Goal: Navigation & Orientation: Find specific page/section

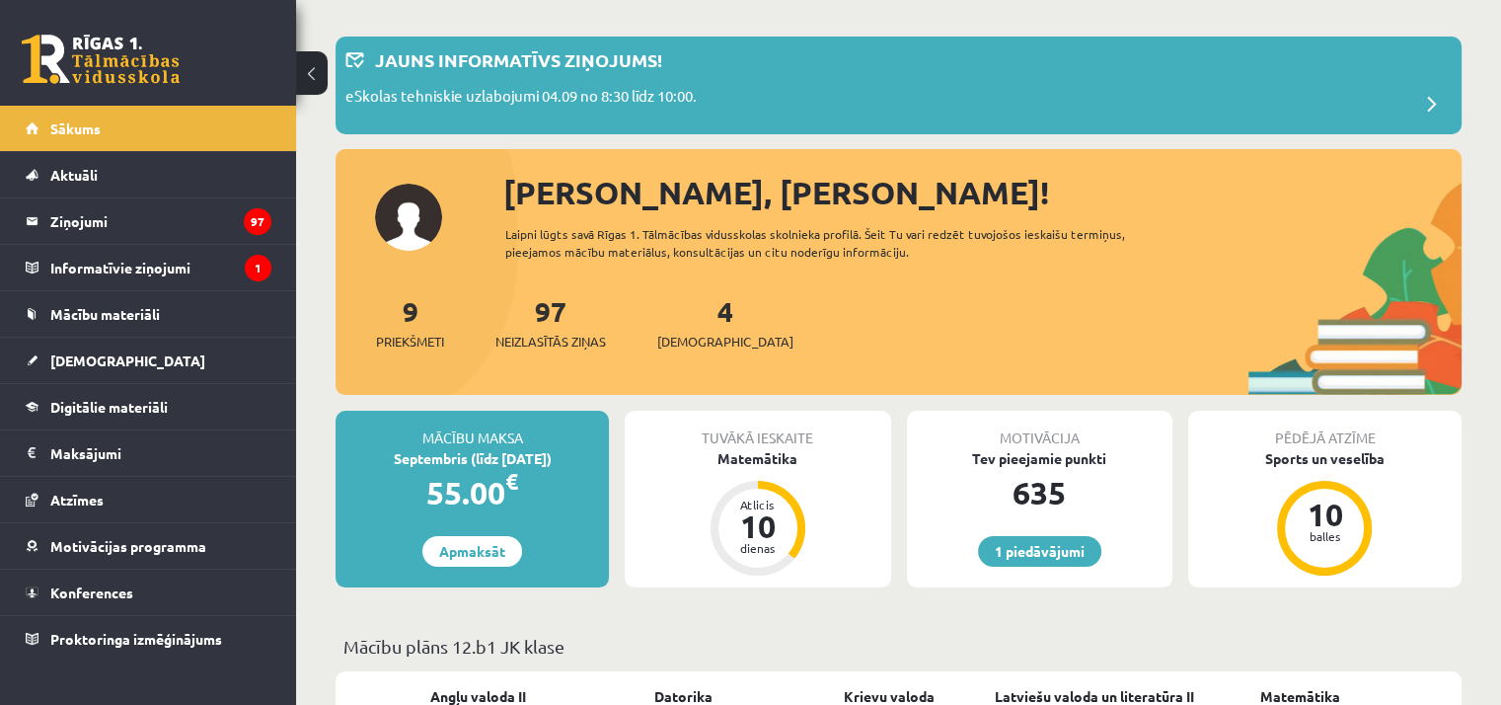
scroll to position [79, 0]
click at [223, 268] on legend "Informatīvie ziņojumi 1" at bounding box center [160, 267] width 221 height 45
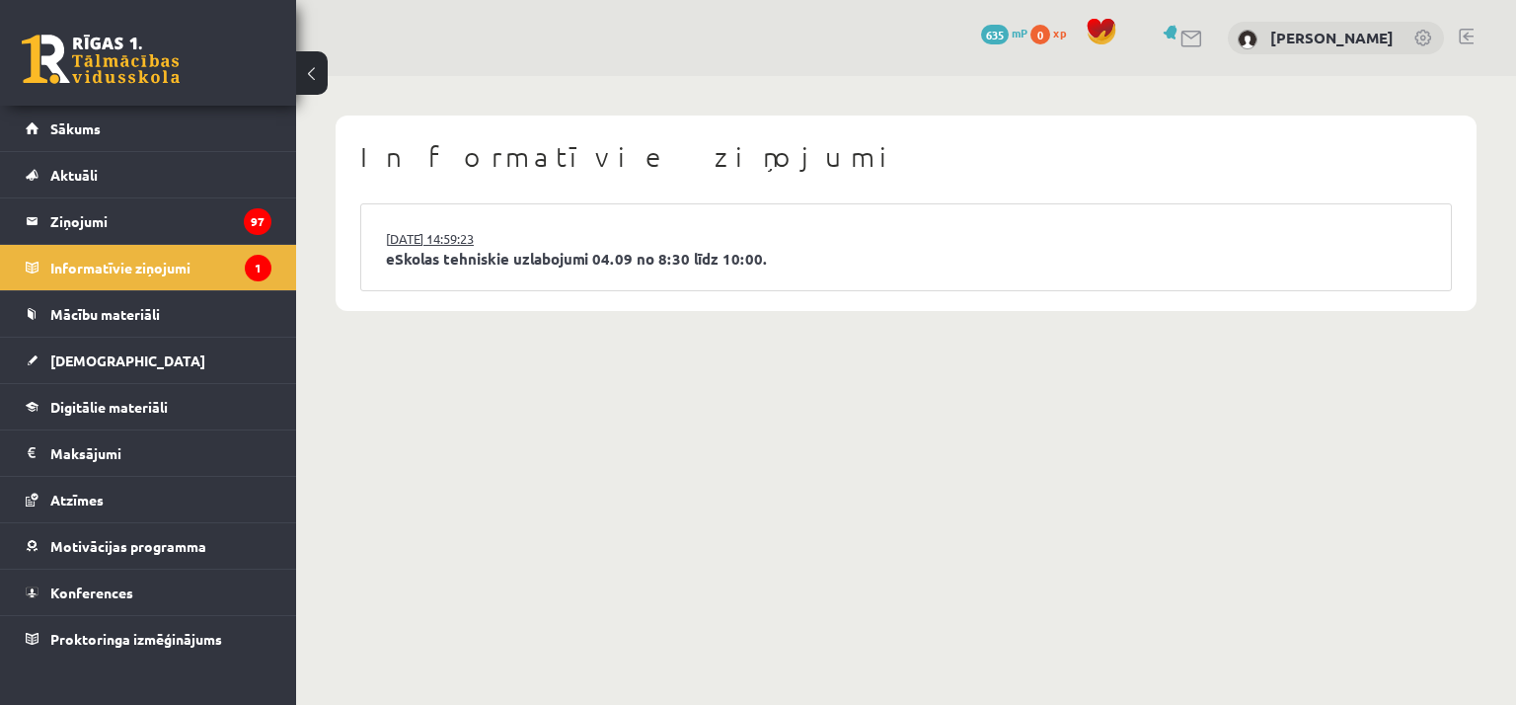
click at [441, 235] on link "[DATE] 14:59:23" at bounding box center [460, 239] width 148 height 20
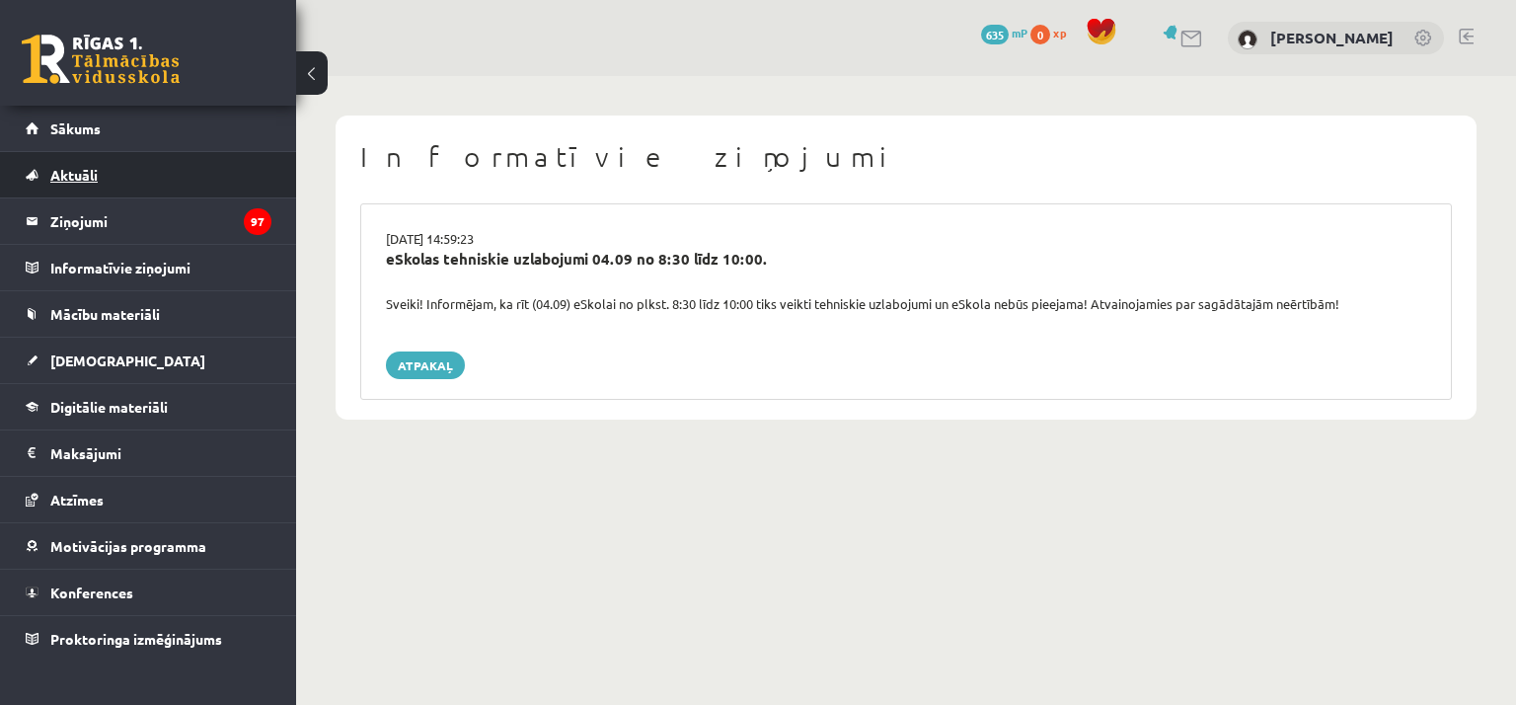
click at [151, 161] on link "Aktuāli" at bounding box center [149, 174] width 246 height 45
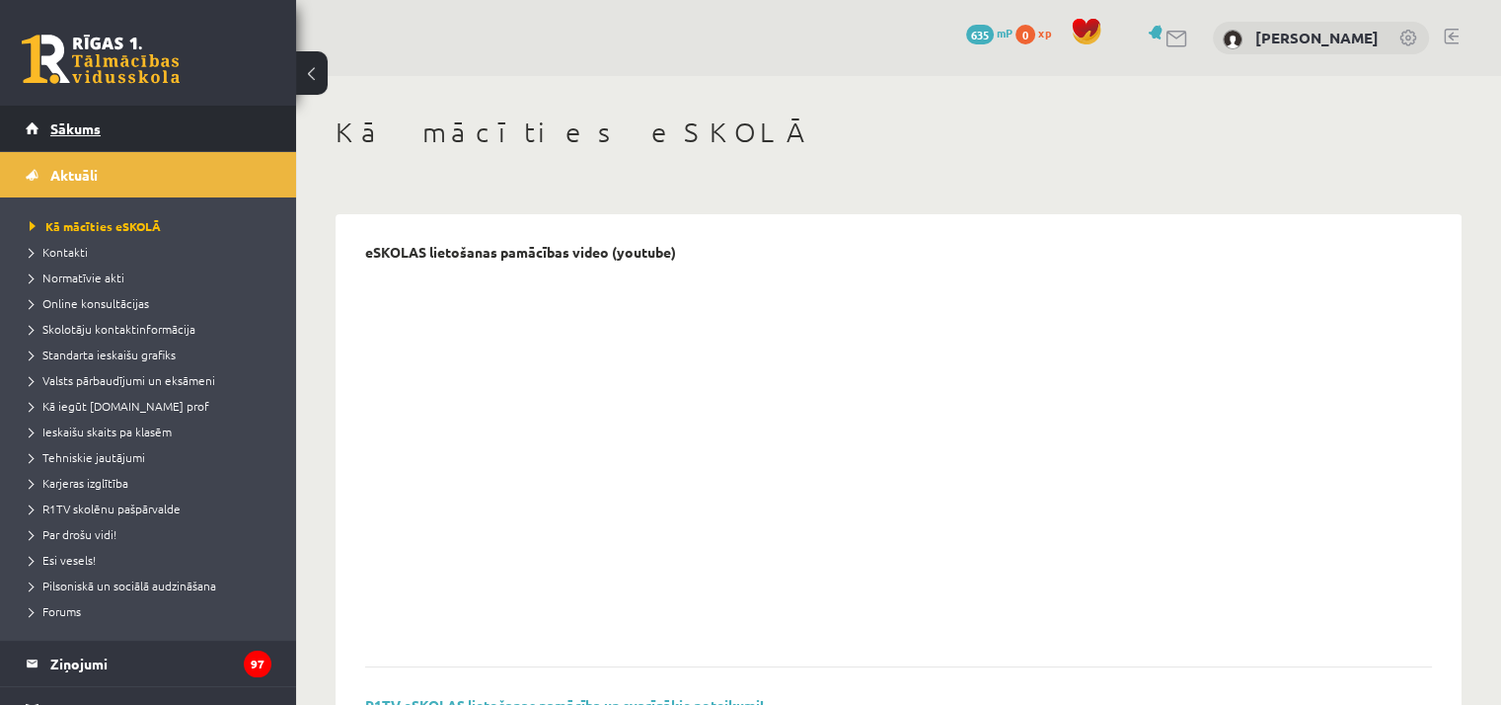
click at [102, 125] on link "Sākums" at bounding box center [149, 128] width 246 height 45
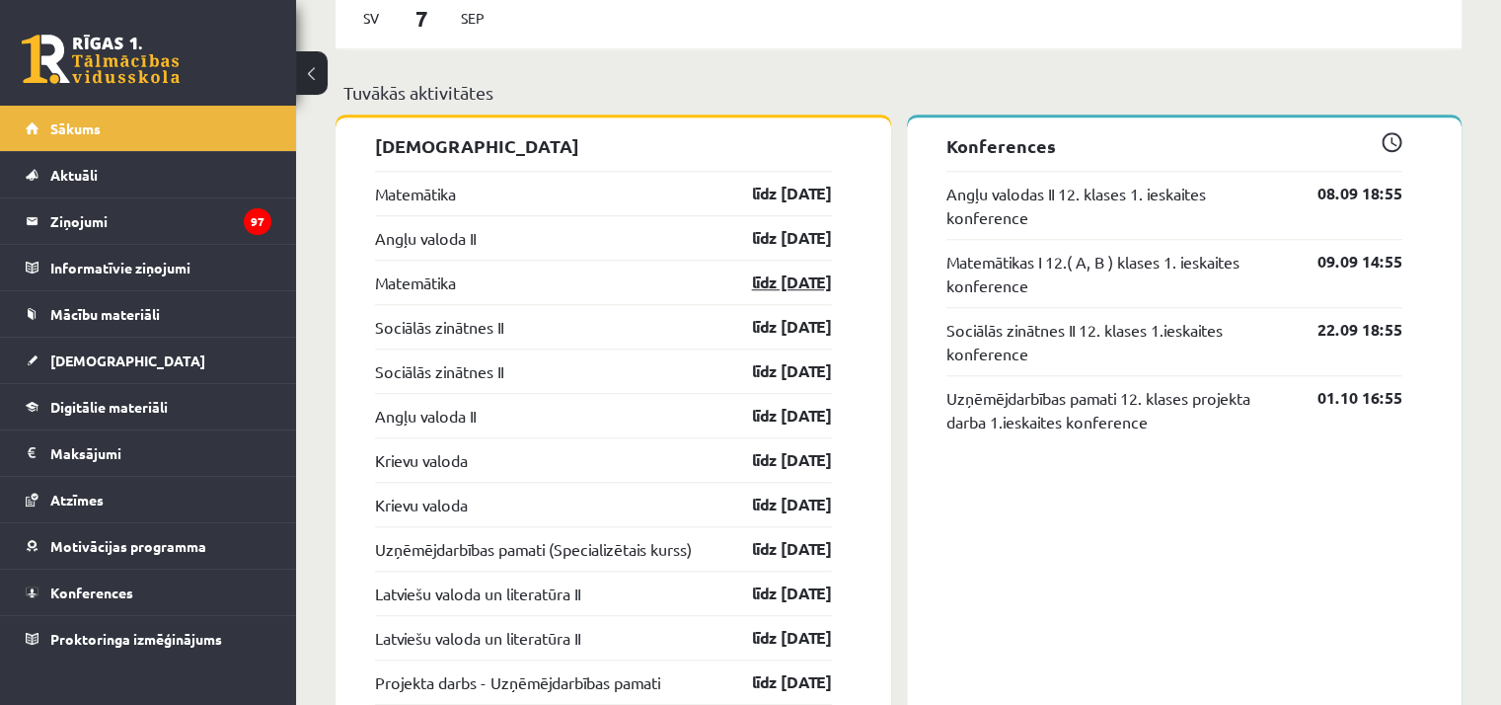
scroll to position [1524, 0]
click at [168, 350] on link "[DEMOGRAPHIC_DATA]" at bounding box center [149, 360] width 246 height 45
